Goal: Use online tool/utility: Utilize a website feature to perform a specific function

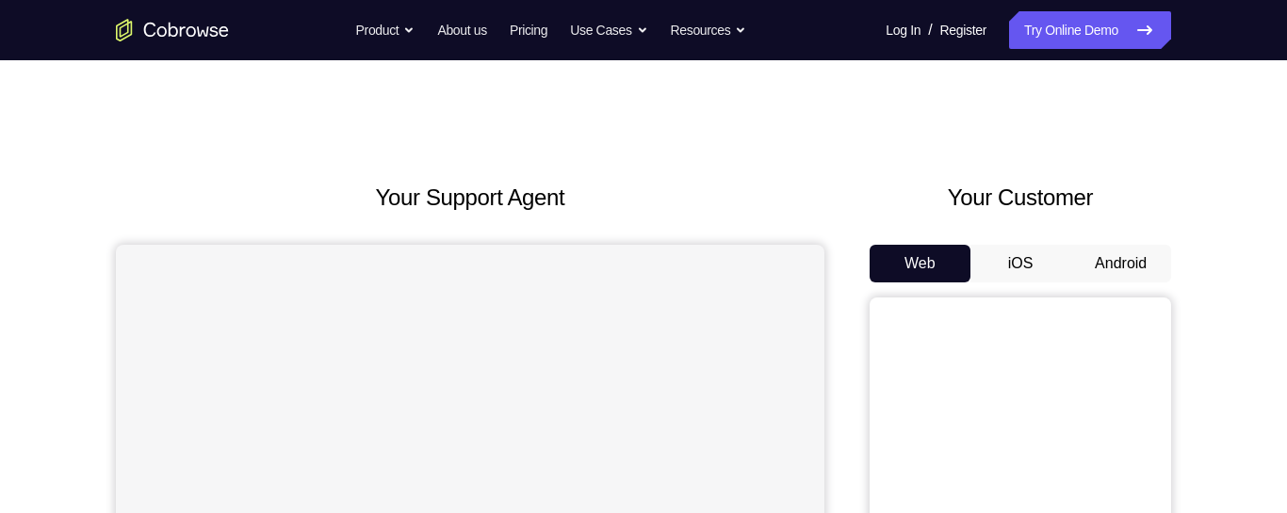
click at [1126, 260] on button "Android" at bounding box center [1120, 264] width 101 height 38
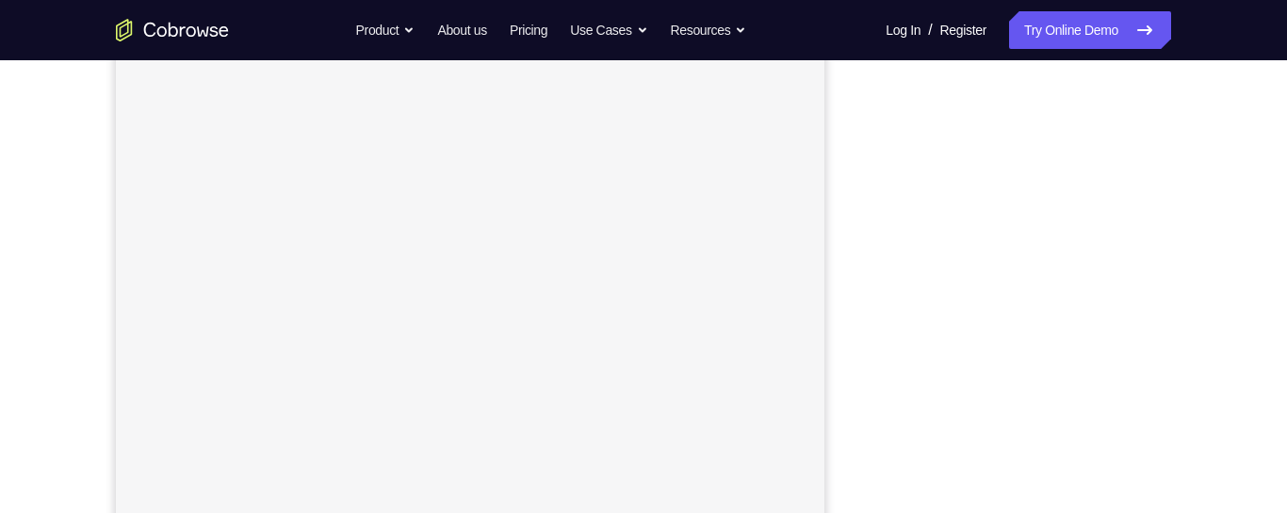
scroll to position [271, 0]
click at [1163, 284] on div at bounding box center [1019, 315] width 301 height 579
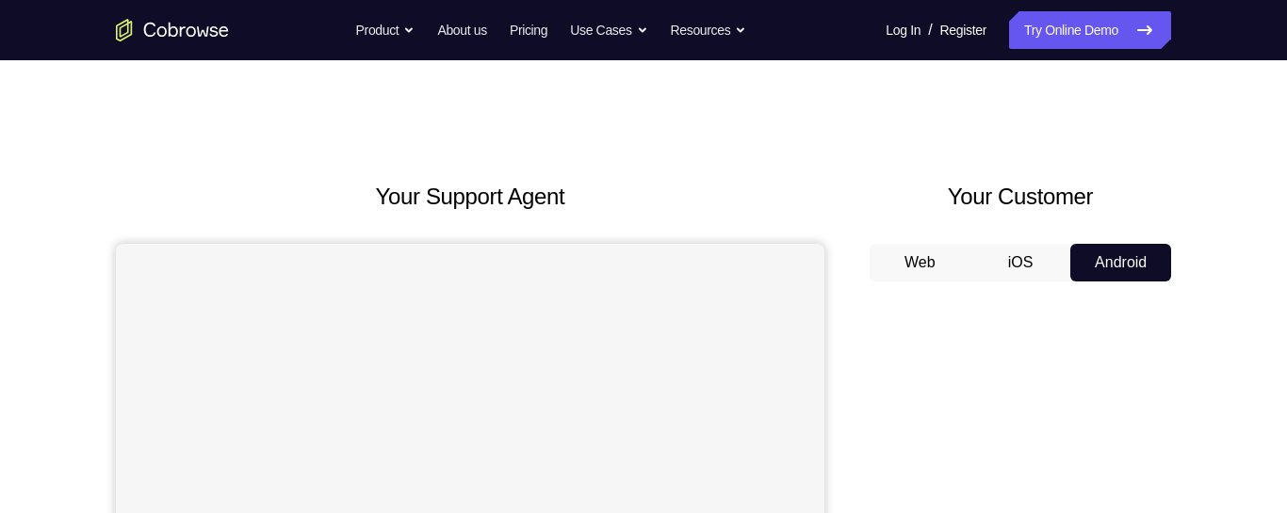
scroll to position [0, 0]
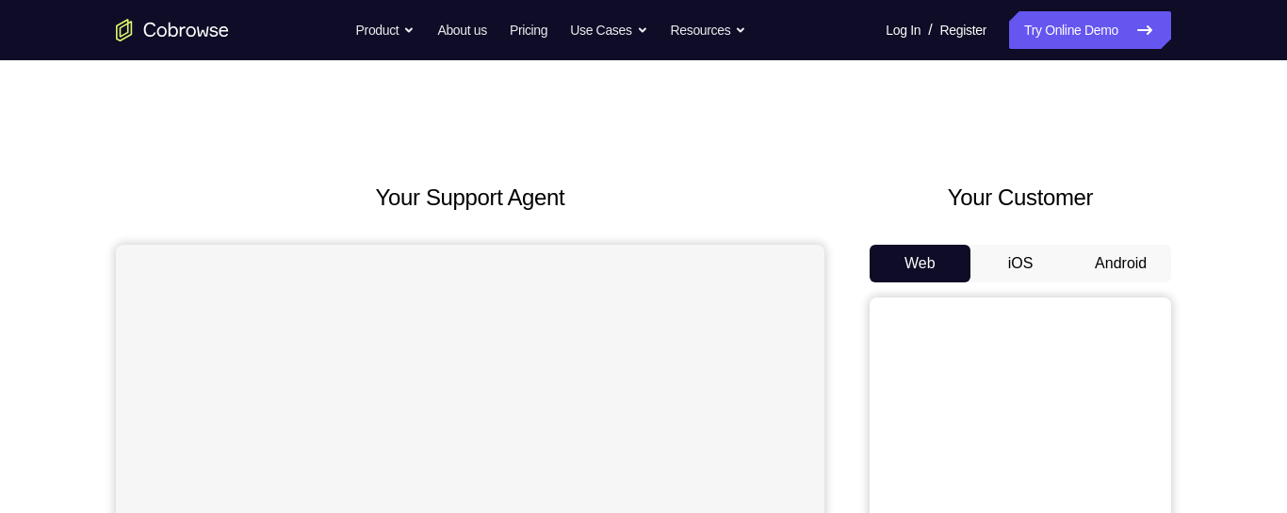
click at [1124, 269] on button "Android" at bounding box center [1120, 264] width 101 height 38
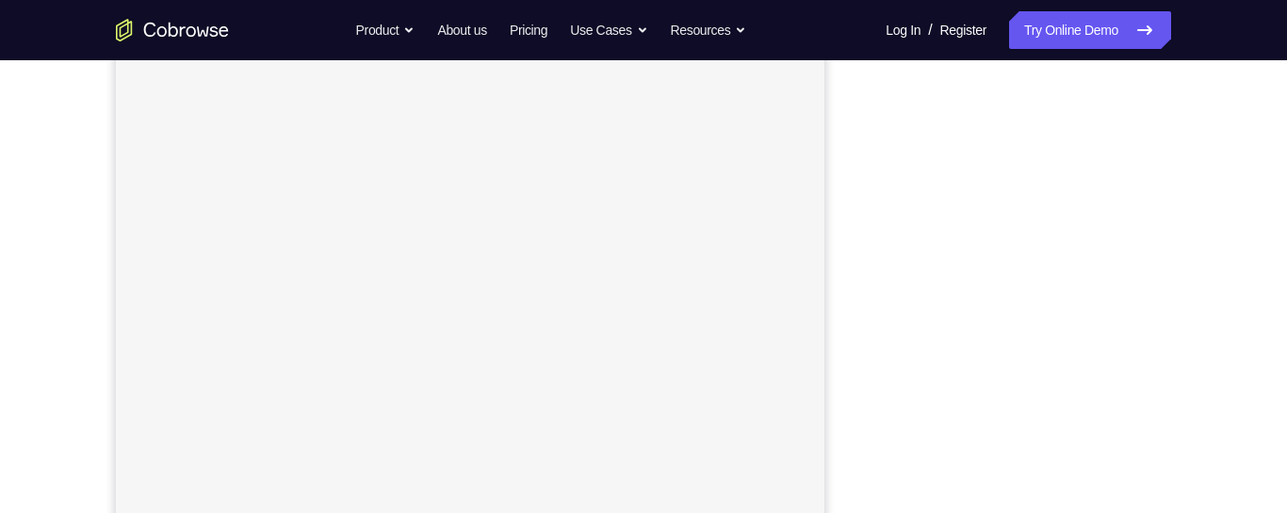
scroll to position [235, 0]
click at [1239, 255] on div "Your Support Agent Your Customer Web iOS Android Next Steps We’d be happy to gi…" at bounding box center [644, 447] width 1206 height 1242
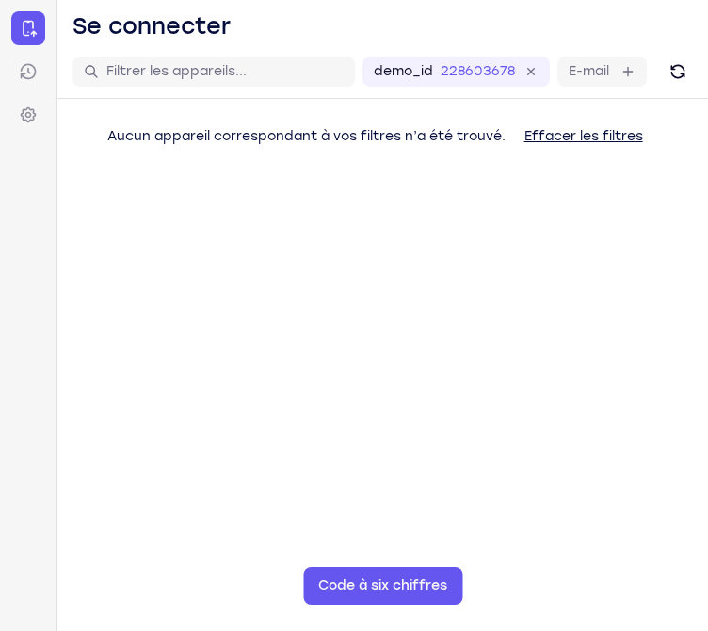
scroll to position [193, 0]
